Goal: Transaction & Acquisition: Purchase product/service

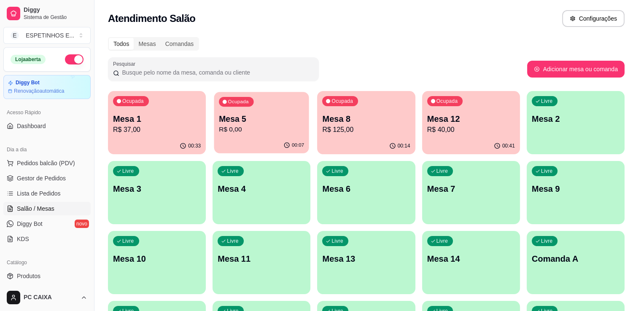
click at [237, 139] on div "00:07" at bounding box center [261, 145] width 95 height 16
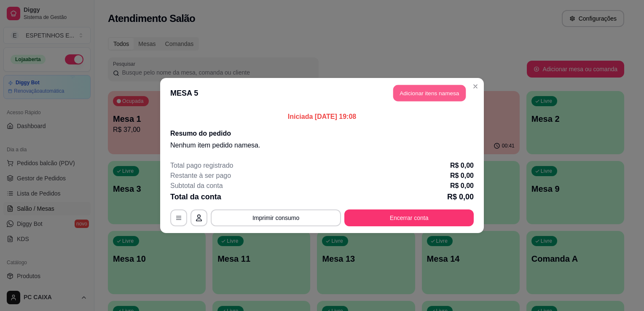
click at [420, 97] on button "Adicionar itens na mesa" at bounding box center [429, 93] width 73 height 16
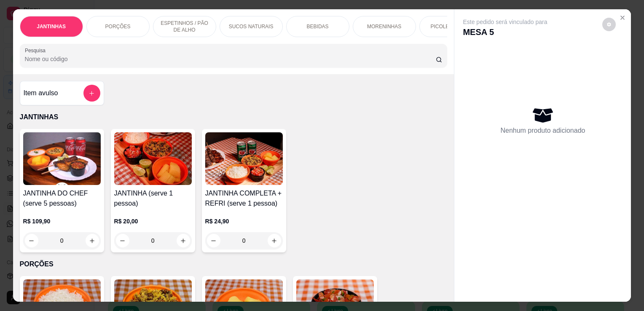
click at [90, 241] on div "0" at bounding box center [62, 240] width 78 height 17
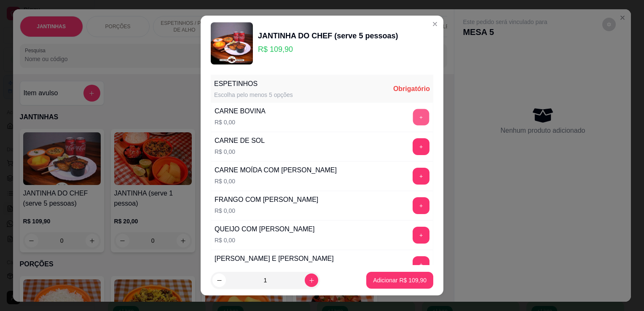
click at [413, 119] on button "+" at bounding box center [421, 117] width 16 height 16
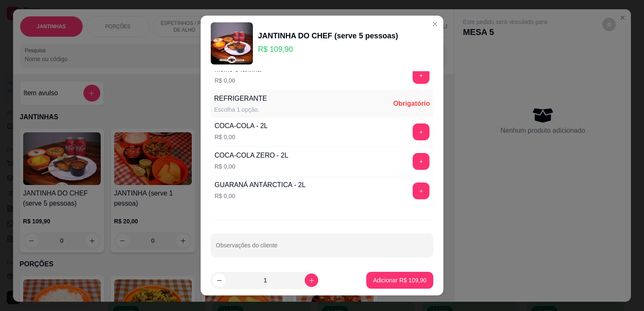
scroll to position [423, 0]
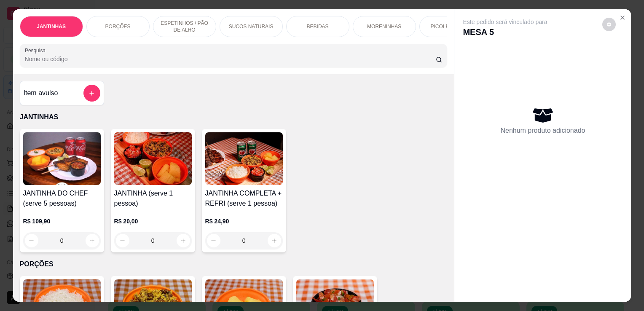
click at [176, 240] on div "0" at bounding box center [153, 240] width 78 height 17
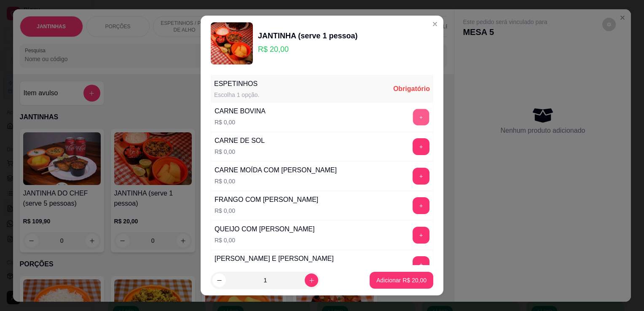
click at [413, 114] on button "+" at bounding box center [421, 117] width 16 height 16
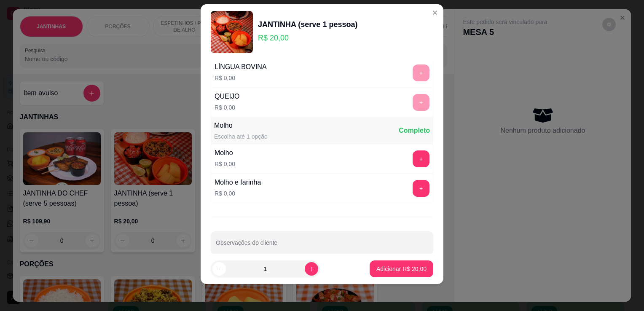
scroll to position [308, 0]
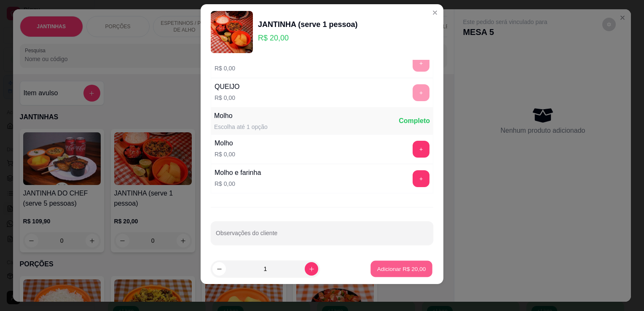
click at [386, 276] on button "Adicionar R$ 20,00" at bounding box center [402, 269] width 62 height 16
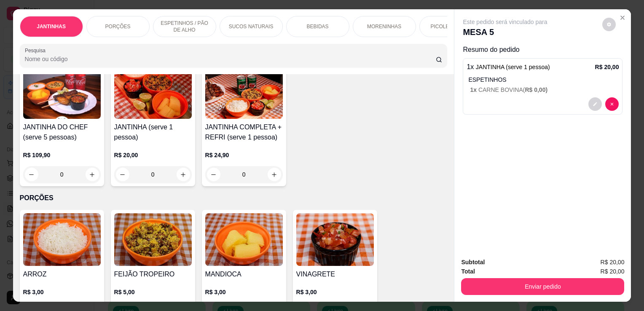
scroll to position [67, 0]
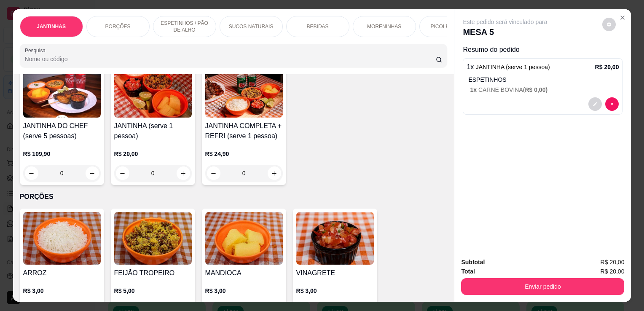
click at [100, 254] on div "ARROZ R$ 3,00 0" at bounding box center [62, 265] width 84 height 113
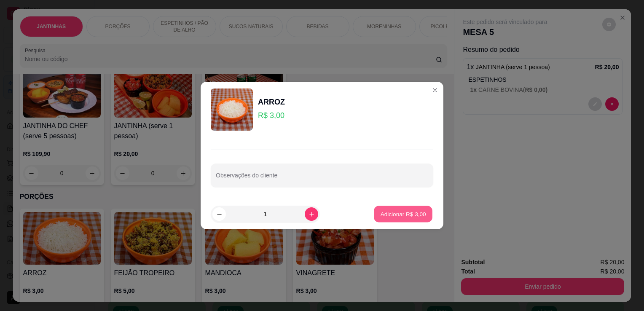
click at [388, 211] on p "Adicionar R$ 3,00" at bounding box center [403, 214] width 46 height 8
type input "1"
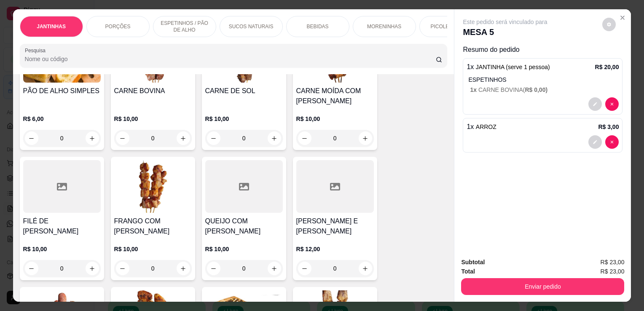
scroll to position [388, 0]
click at [180, 261] on div "0" at bounding box center [153, 268] width 78 height 17
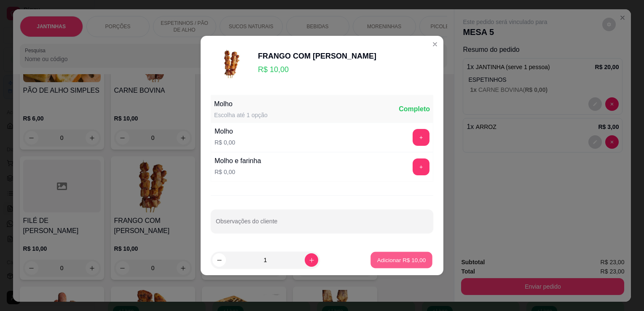
click at [377, 259] on p "Adicionar R$ 10,00" at bounding box center [401, 260] width 49 height 8
type input "1"
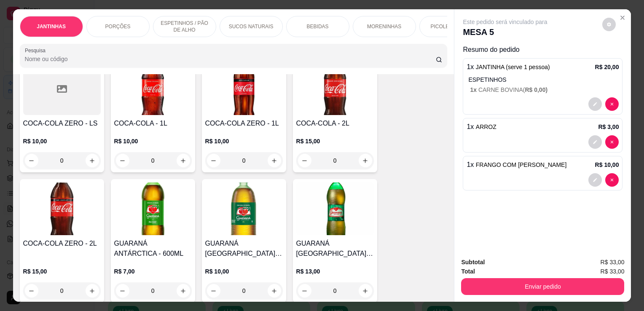
scroll to position [1535, 0]
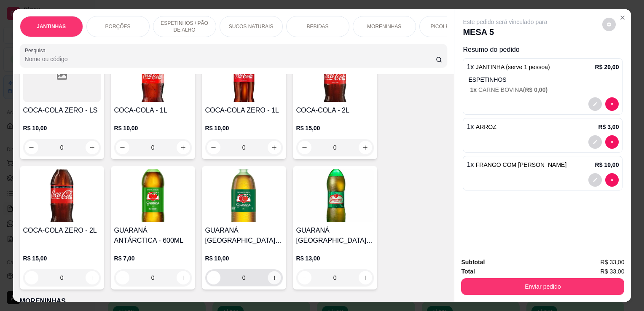
click at [271, 275] on icon "increase-product-quantity" at bounding box center [274, 278] width 6 height 6
type input "1"
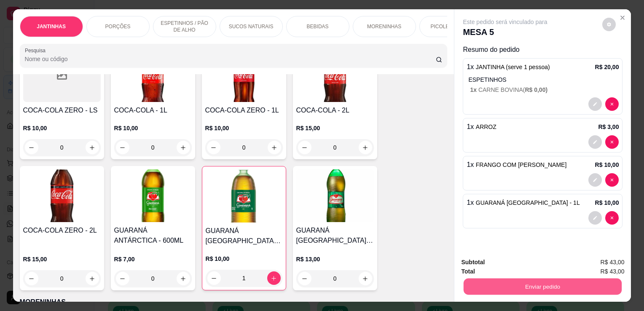
click at [431, 284] on button "Enviar pedido" at bounding box center [543, 286] width 158 height 16
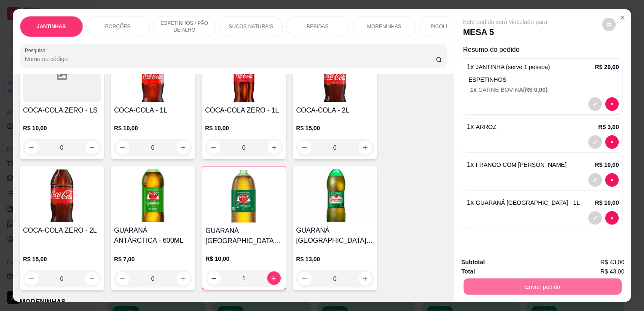
click at [431, 266] on button "Não registrar e enviar pedido" at bounding box center [515, 263] width 85 height 16
